Goal: Task Accomplishment & Management: Use online tool/utility

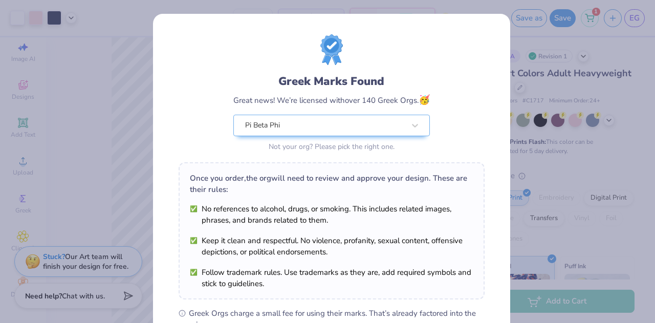
scroll to position [154, 0]
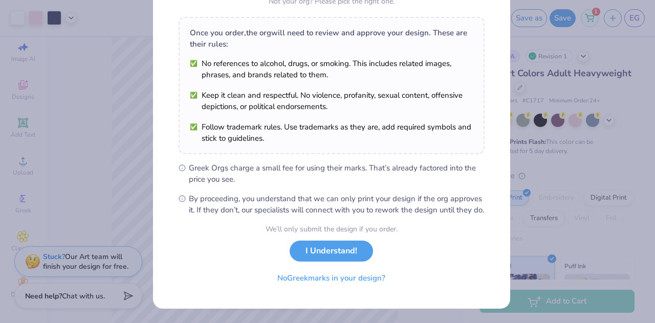
click at [313, 259] on div "We’ll only submit the design if you order. I Understand! No Greek marks in your…" at bounding box center [331, 255] width 132 height 64
click at [319, 251] on button "I Understand!" at bounding box center [330, 248] width 83 height 21
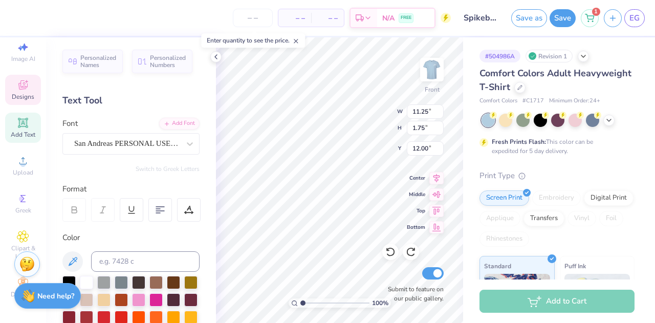
scroll to position [8, 2]
type textarea "_"
click at [392, 247] on icon at bounding box center [390, 251] width 9 height 9
click at [214, 58] on icon at bounding box center [216, 57] width 8 height 8
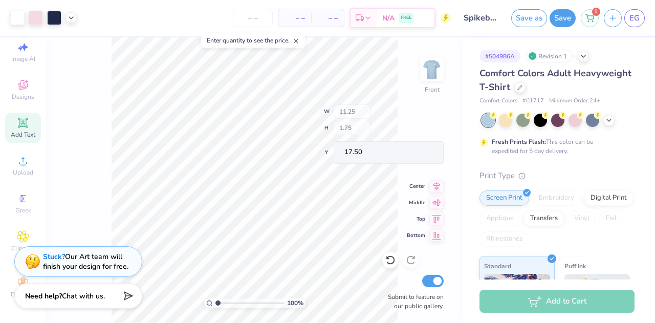
type input "17.50"
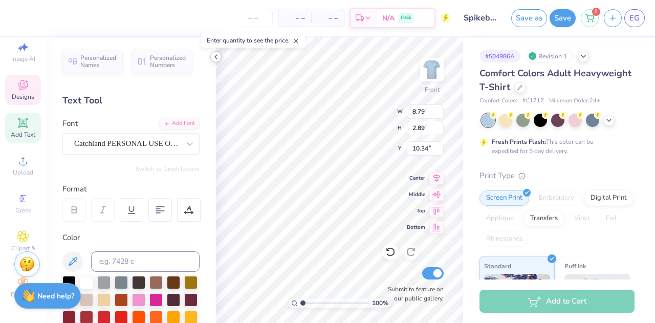
type input "8.79"
type input "2.89"
type input "10.34"
type textarea "Arrowspike"
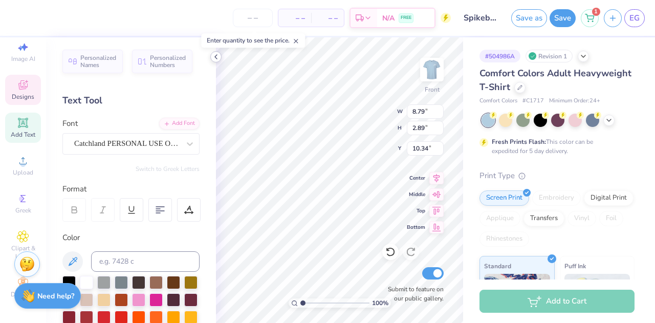
scroll to position [8, 3]
type input "11.25"
type input "1.75"
type input "17.50"
type input "14.01"
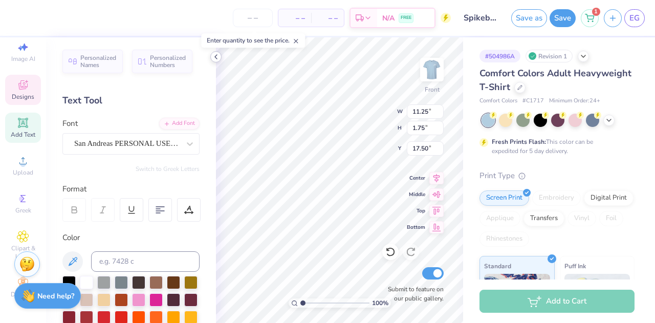
type input "4.60"
type input "9.97"
type input "11.25"
type input "1.75"
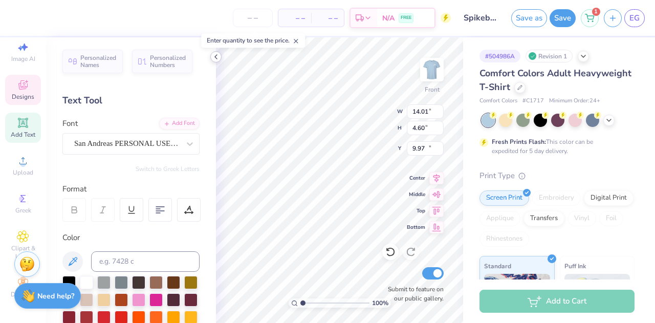
type input "17.50"
type input "14.01"
type input "4.60"
type input "9.97"
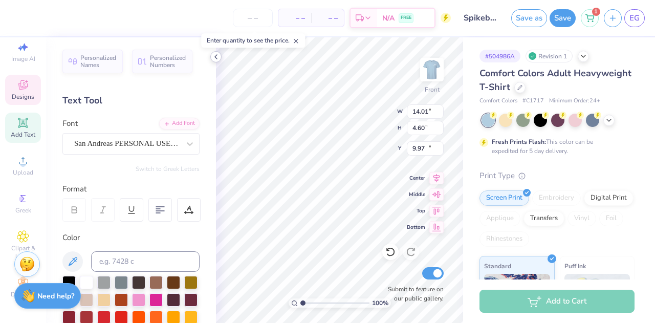
type input "11.25"
type input "1.75"
type input "17.50"
type input "14.01"
type input "4.60"
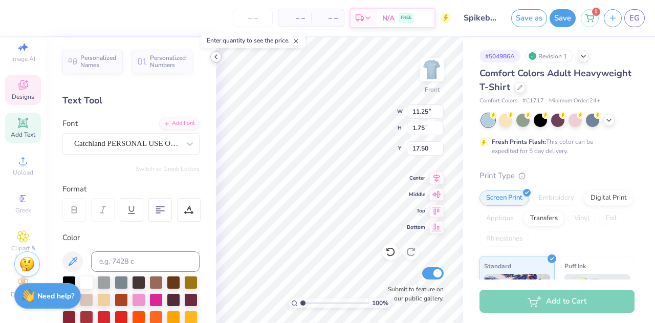
type input "9.97"
type input "11.25"
type input "1.75"
type input "17.50"
type input "11.62"
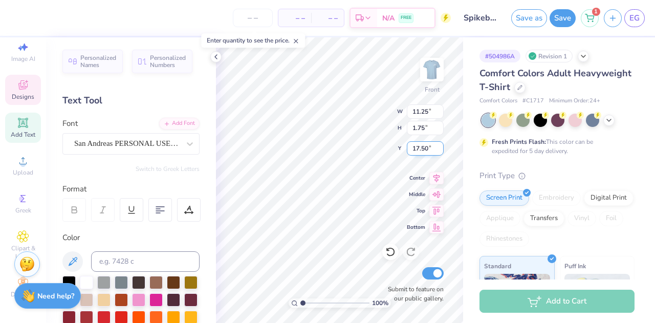
type input "3.81"
type input "10.76"
type input "11.25"
type input "1.75"
type input "17.50"
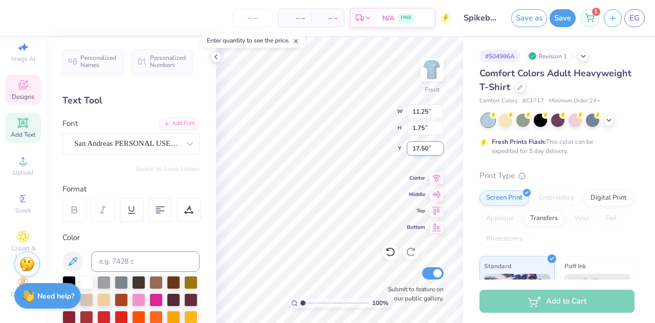
type input "11.62"
type input "3.81"
type input "9.94"
type input "11.25"
type input "1.75"
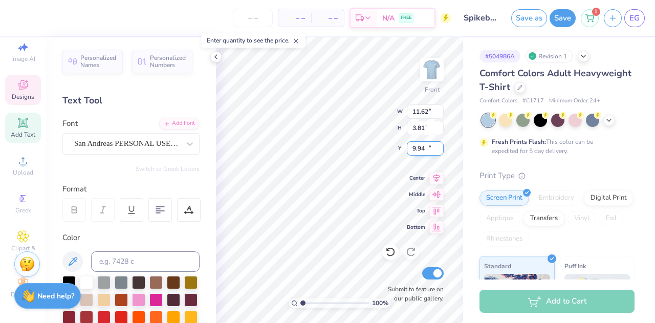
type input "17.50"
type input "11.62"
type input "3.81"
type input "9.94"
type input "11.25"
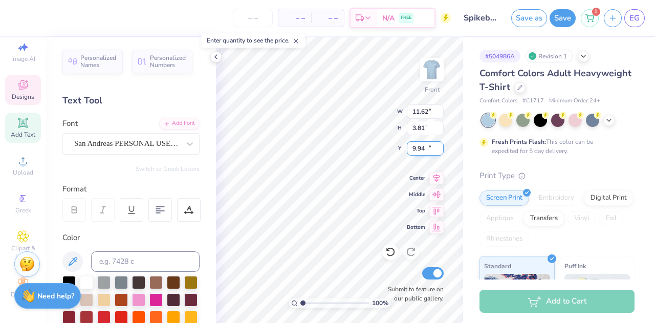
type input "1.75"
type input "17.50"
type input "3.42"
type input "1.05"
type input "13.52"
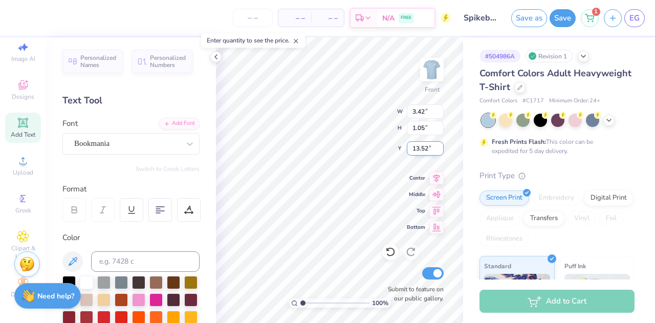
type input "1.12"
type input "0.38"
type input "13.58"
type input "10.78"
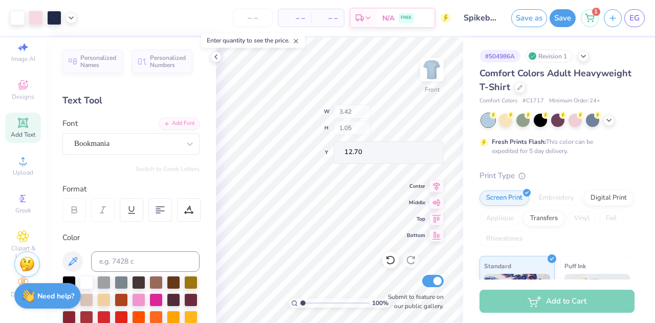
type input "12.70"
type input "13.03"
type input "1.14"
type input "0.49"
type input "12.68"
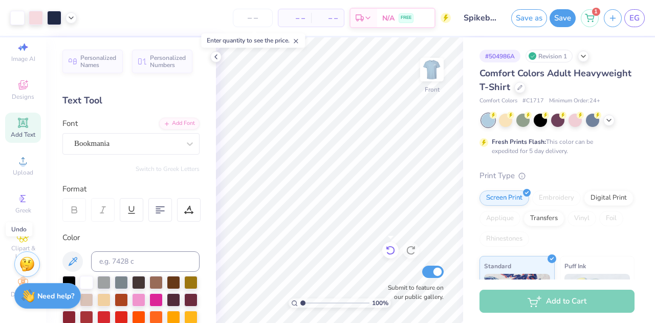
click at [393, 246] on icon at bounding box center [390, 250] width 10 height 10
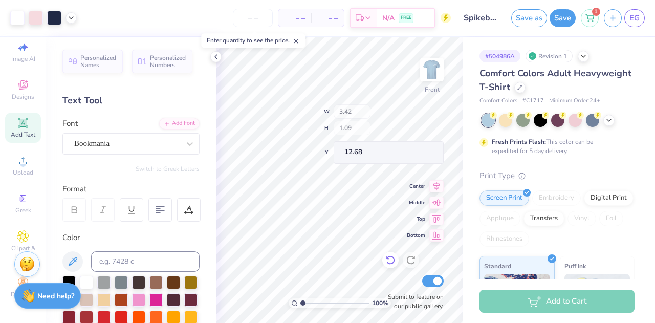
type input "1.09"
type input "12.68"
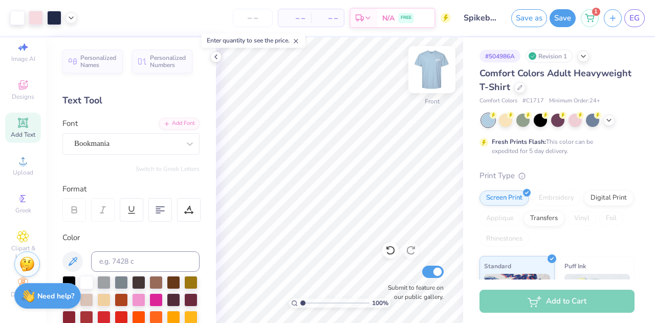
click at [426, 70] on img at bounding box center [431, 69] width 41 height 41
click at [437, 73] on img at bounding box center [431, 69] width 41 height 41
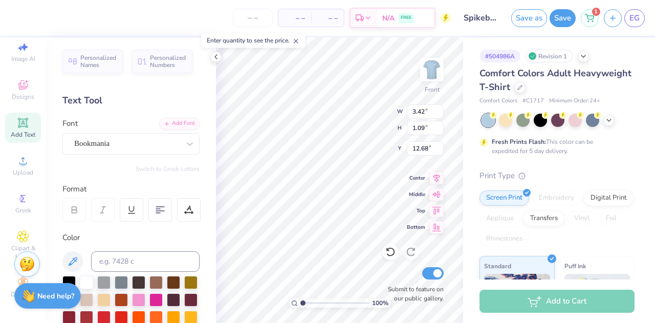
type textarea "Pi Beta Phi"
type textarea "P"
type textarea "2025"
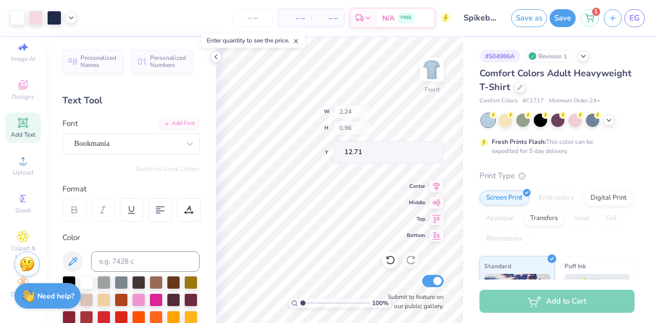
type input "2.24"
type input "0.96"
type input "12.71"
type input "12.44"
type input "2.22"
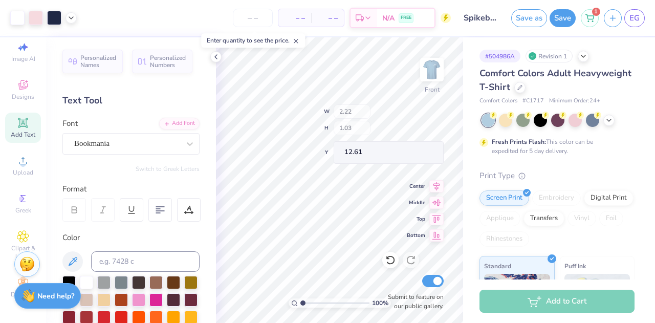
type input "1.03"
type input "12.61"
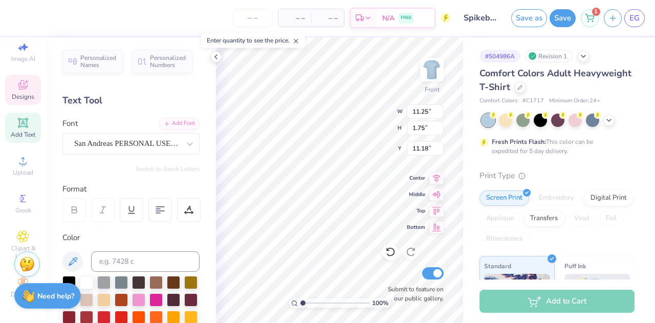
scroll to position [8, 2]
type textarea "S _"
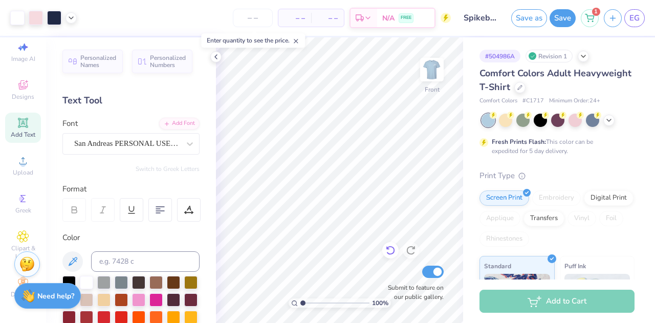
click at [392, 247] on icon at bounding box center [390, 250] width 9 height 9
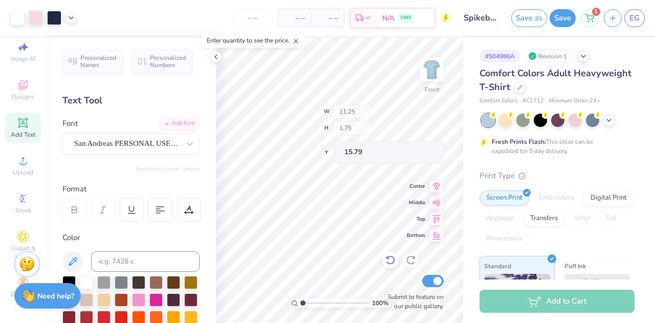
type input "15.79"
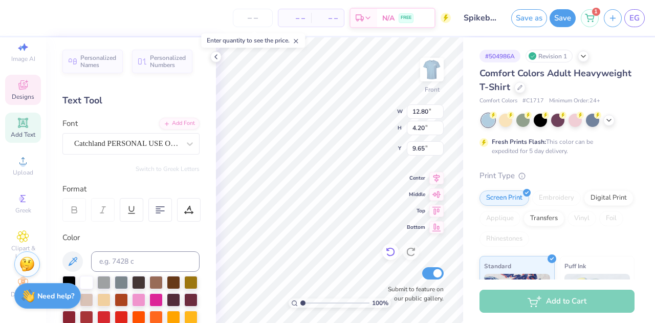
type input "12.80"
type input "4.20"
type input "9.65"
type textarea "ArrowSpike"
type input "11.25"
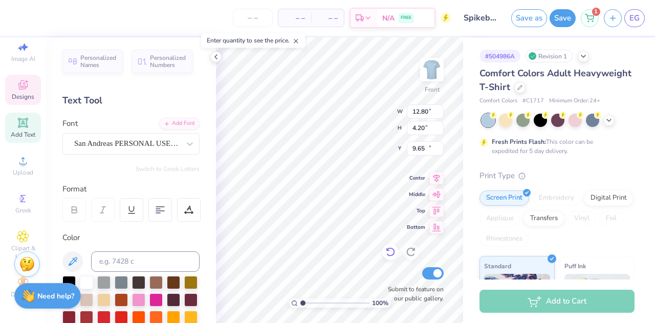
type input "1.75"
type input "15.79"
type input "13.56"
type input "4.20"
type input "9.65"
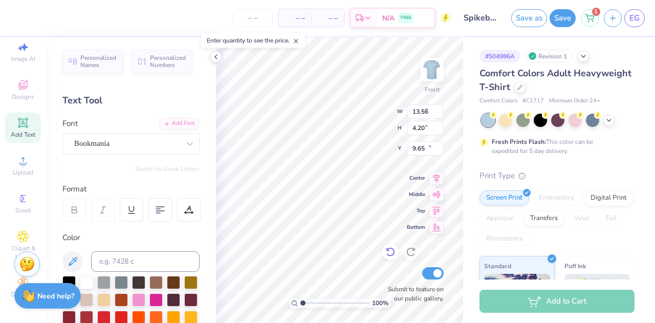
type input "2.22"
type input "1.03"
type input "17.53"
type input "11.25"
type input "1.75"
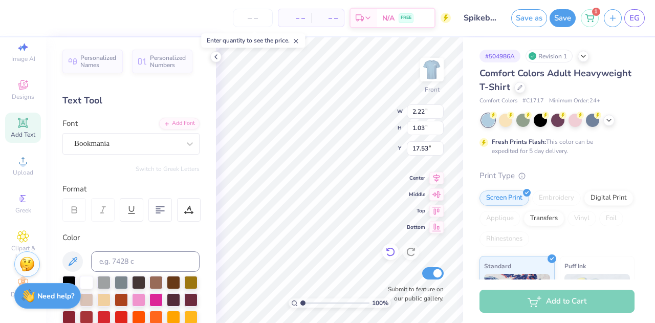
type input "15.79"
type input "12.98"
type input "4.02"
type input "9.83"
type input "11.25"
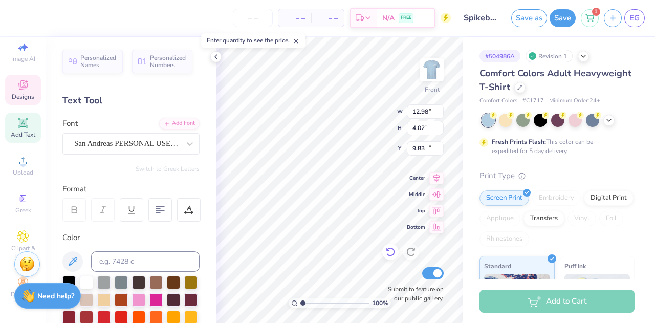
type input "1.75"
type input "15.79"
type input "2.22"
type input "1.03"
type input "17.53"
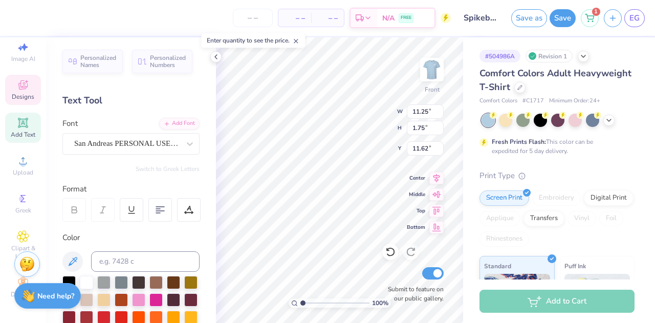
type input "11.62"
type input "2.22"
type input "1.03"
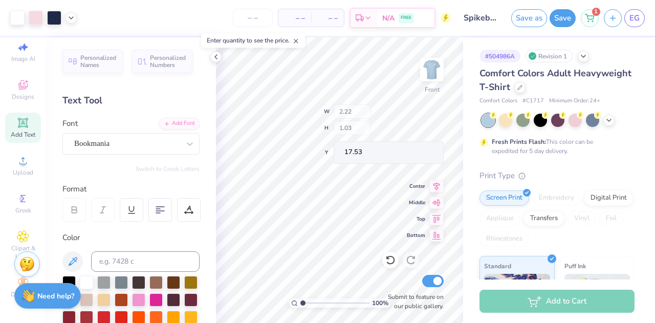
type input "12.72"
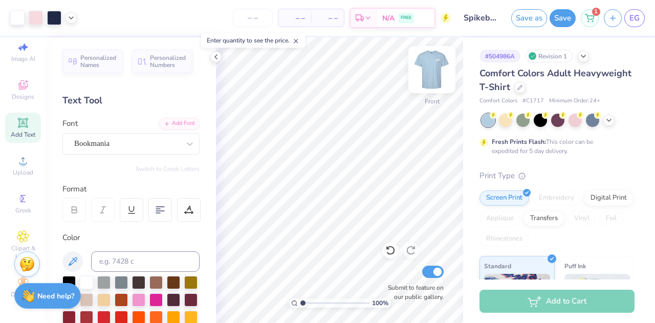
click at [430, 77] on img at bounding box center [431, 69] width 41 height 41
click at [430, 77] on img at bounding box center [431, 69] width 20 height 20
click at [539, 13] on button "Save as" at bounding box center [529, 17] width 36 height 18
